Goal: Task Accomplishment & Management: Use online tool/utility

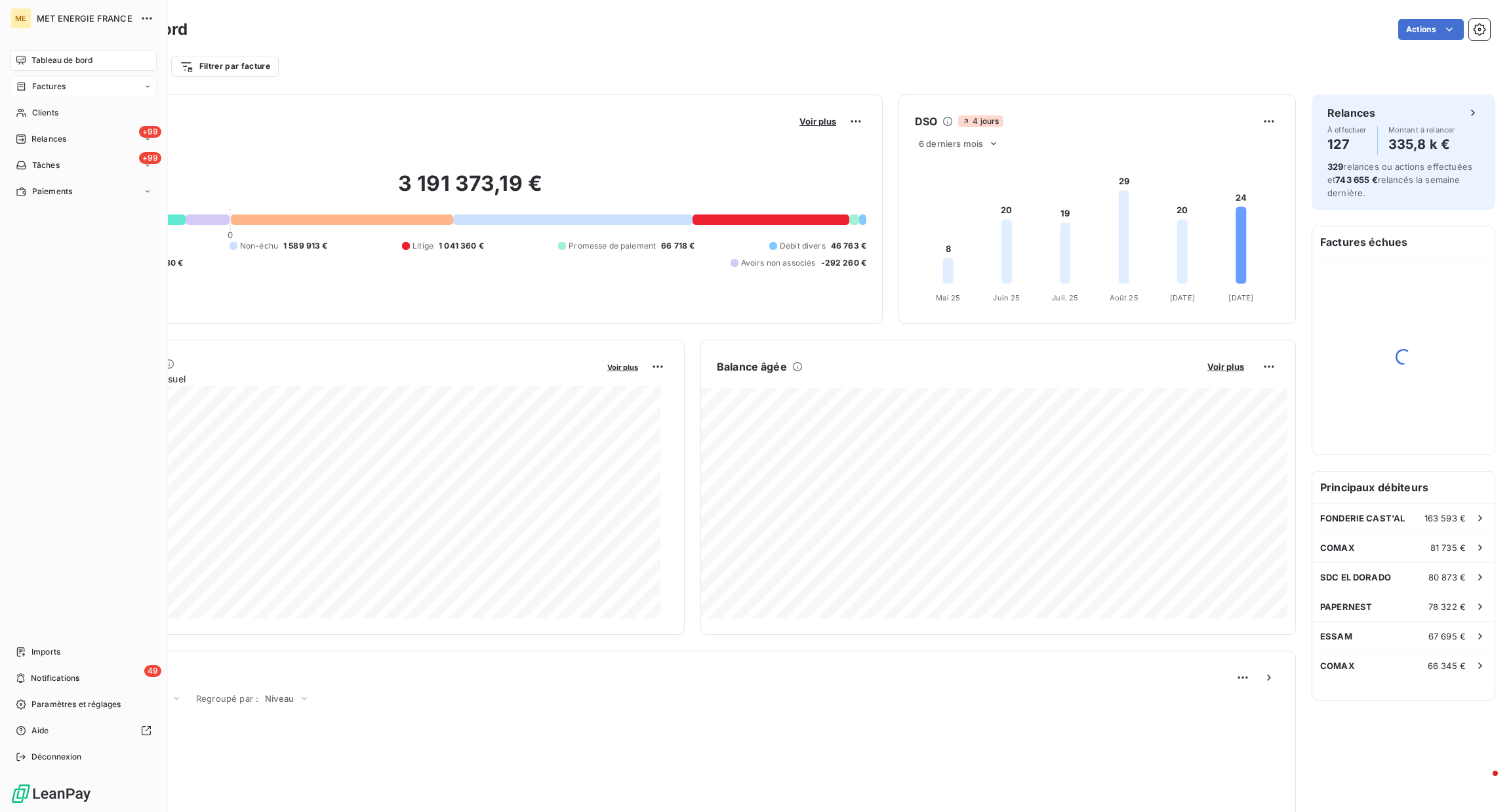
click at [69, 83] on div "Factures" at bounding box center [83, 87] width 146 height 21
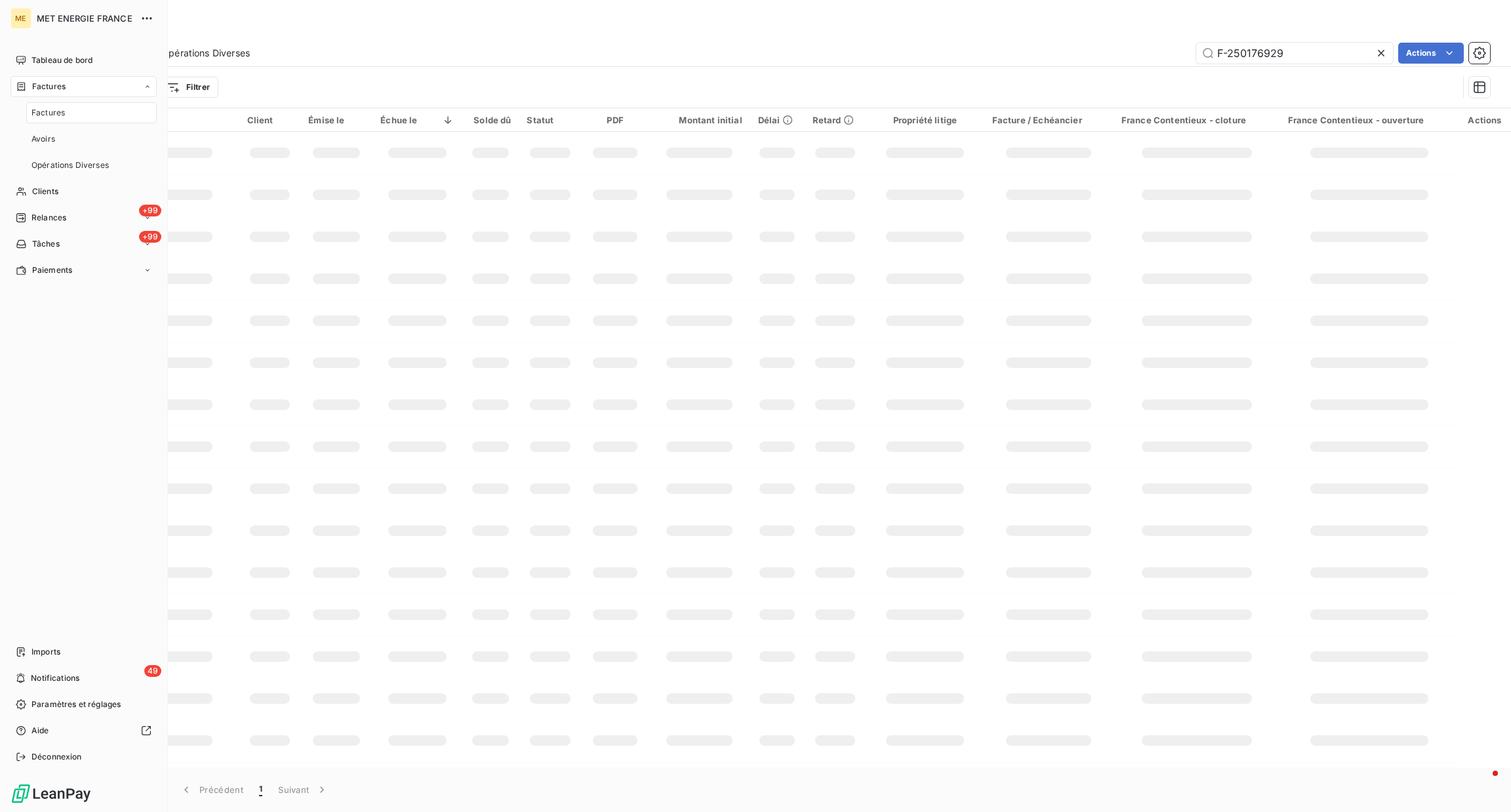
click at [63, 110] on span "Factures" at bounding box center [48, 113] width 33 height 12
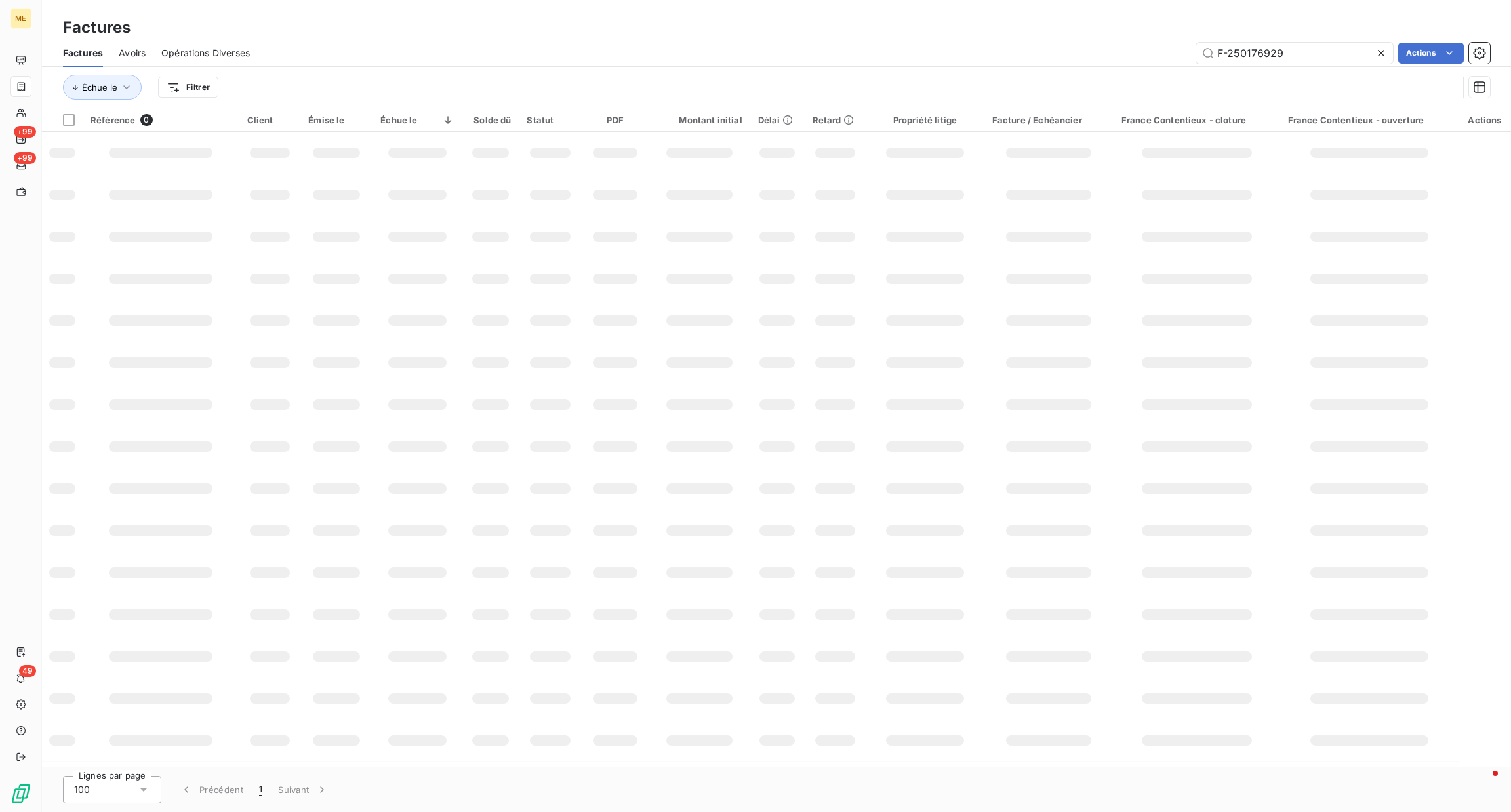
click at [1384, 60] on div at bounding box center [1383, 53] width 18 height 21
click at [1314, 55] on input "text" at bounding box center [1295, 53] width 197 height 21
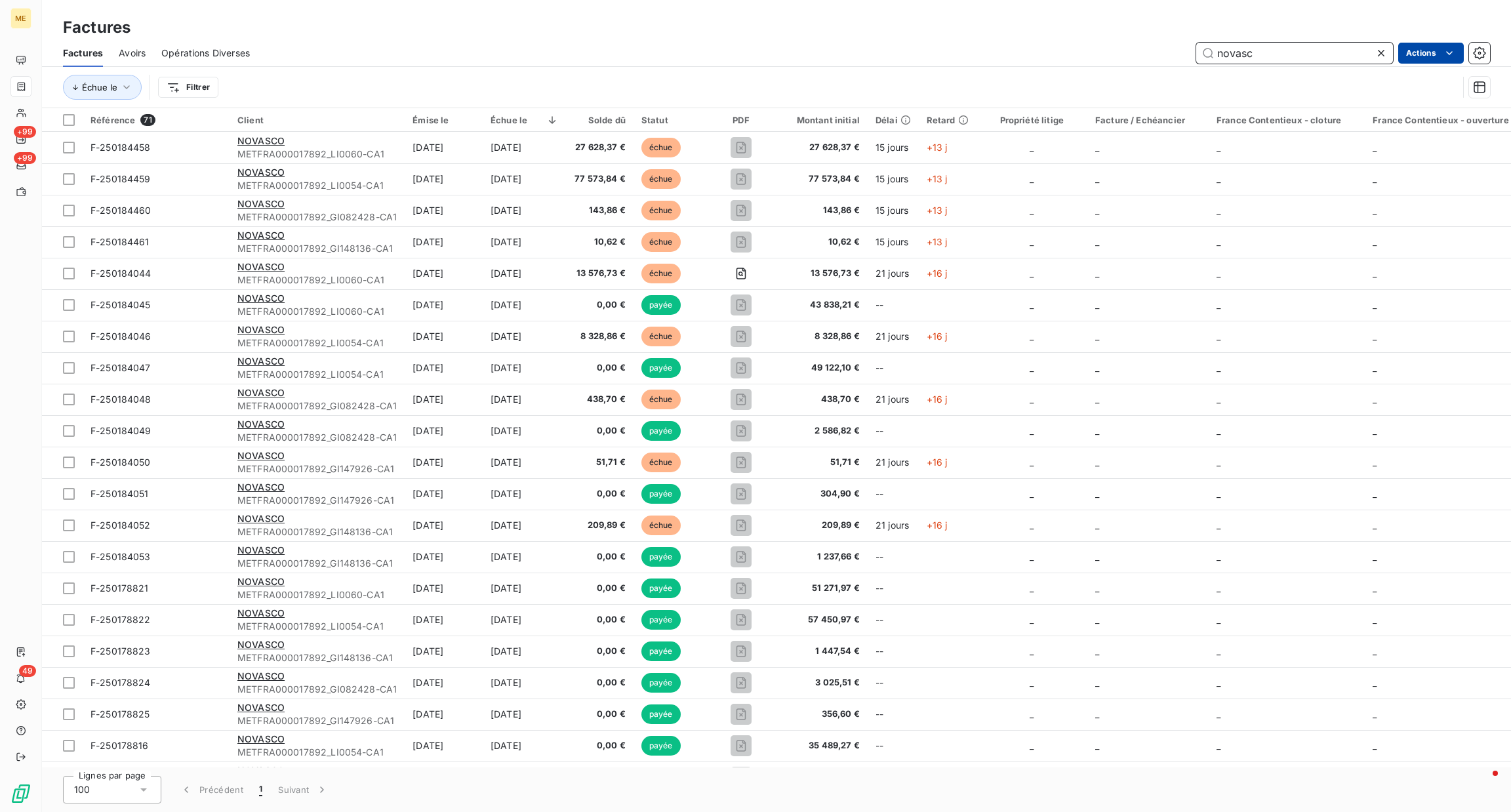
type input "novasc"
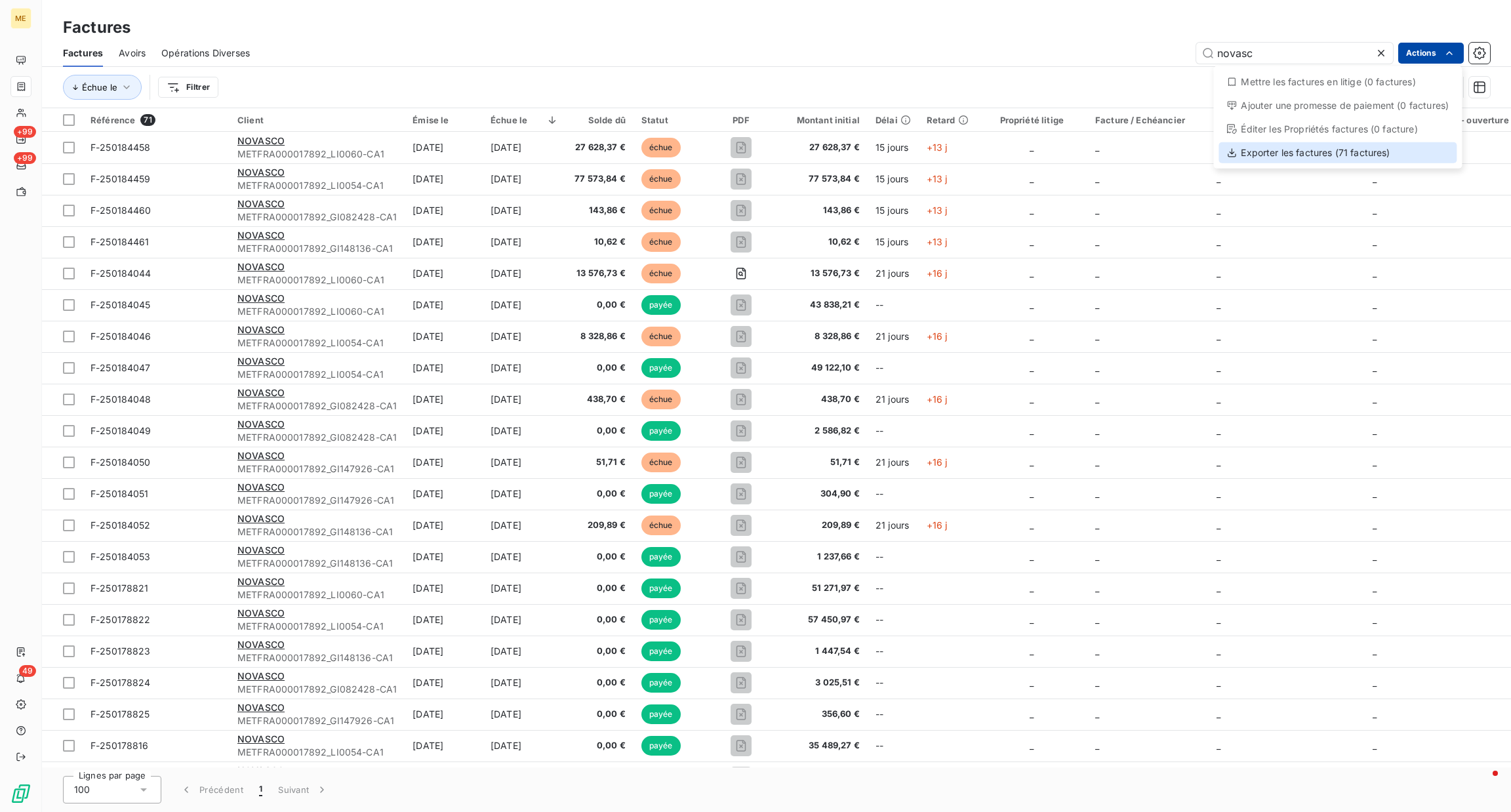
click at [1391, 158] on div "Exporter les factures (71 factures)" at bounding box center [1338, 152] width 238 height 21
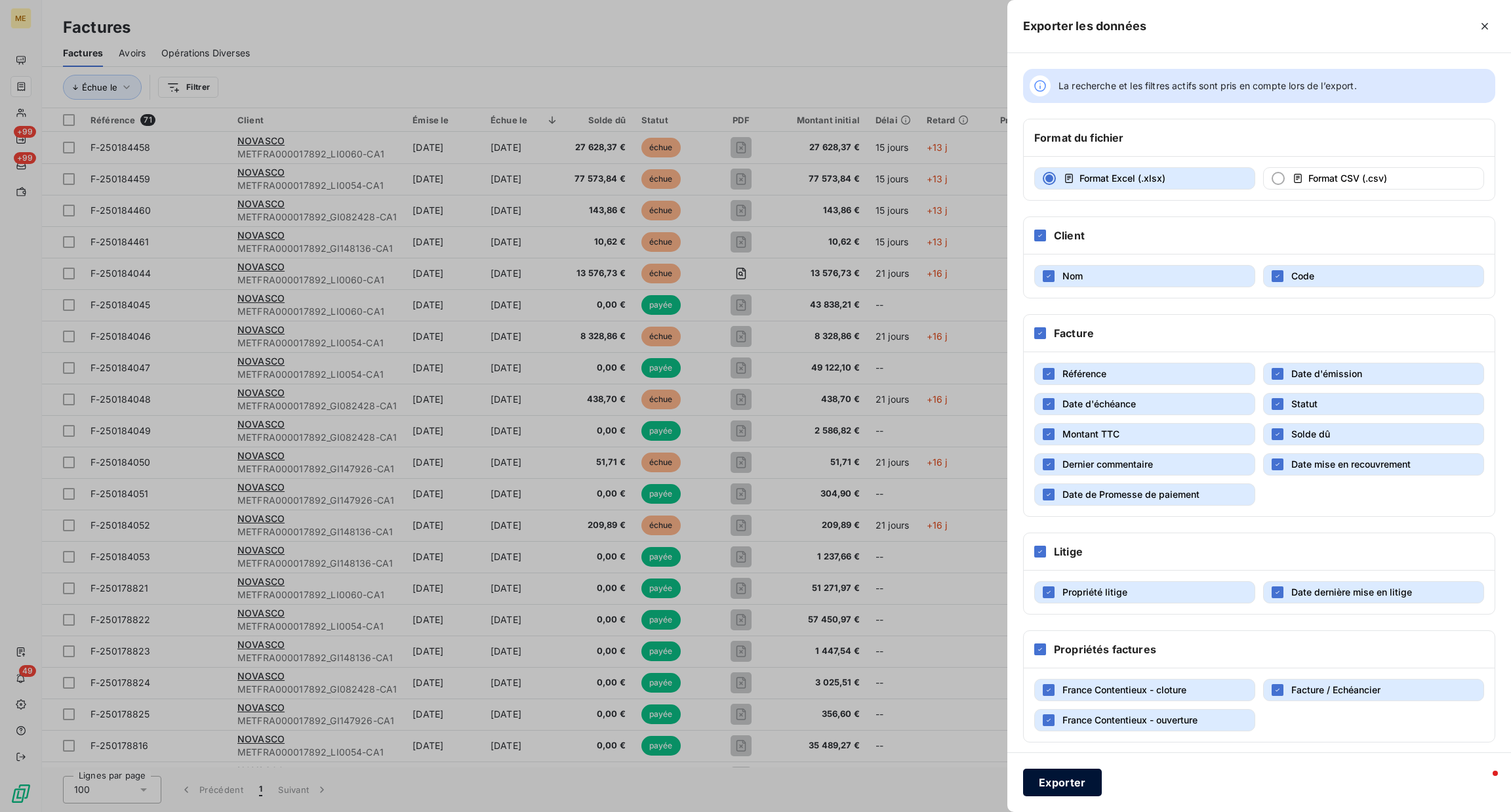
click at [1042, 775] on button "Exporter" at bounding box center [1062, 782] width 79 height 27
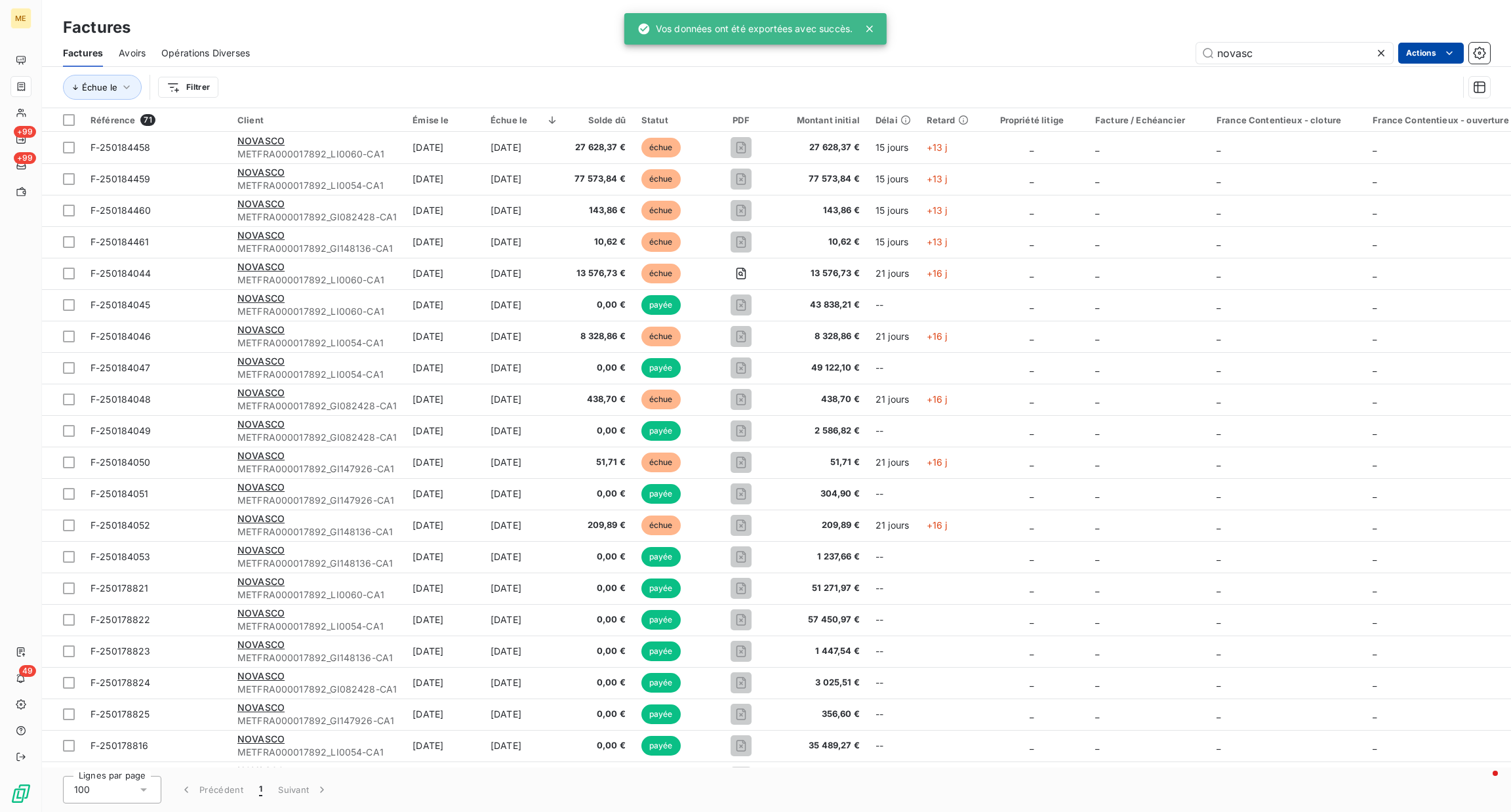
click at [517, 92] on div "Échue le Filtrer" at bounding box center [761, 87] width 1395 height 25
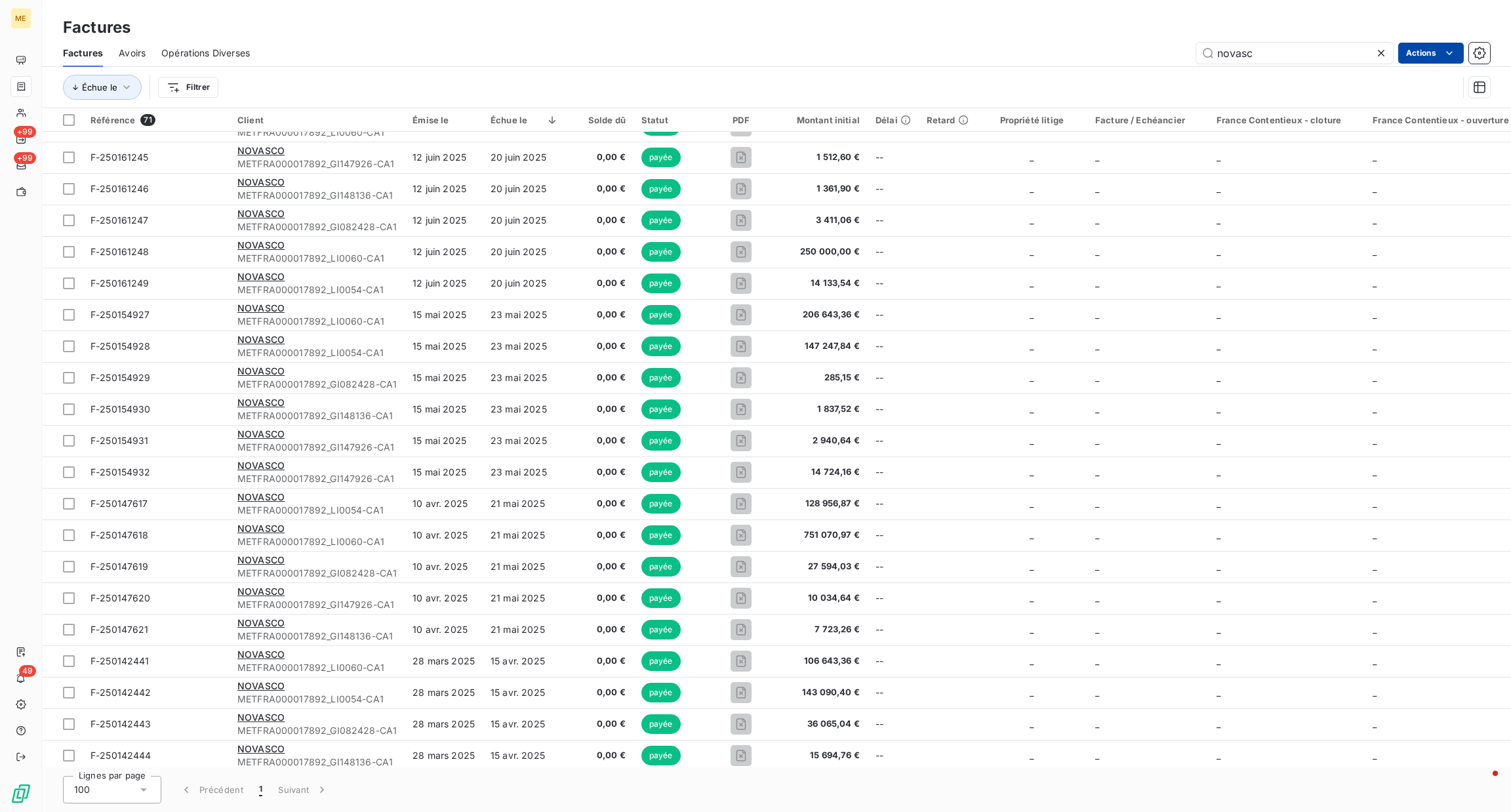
scroll to position [1373, 0]
